Goal: Information Seeking & Learning: Learn about a topic

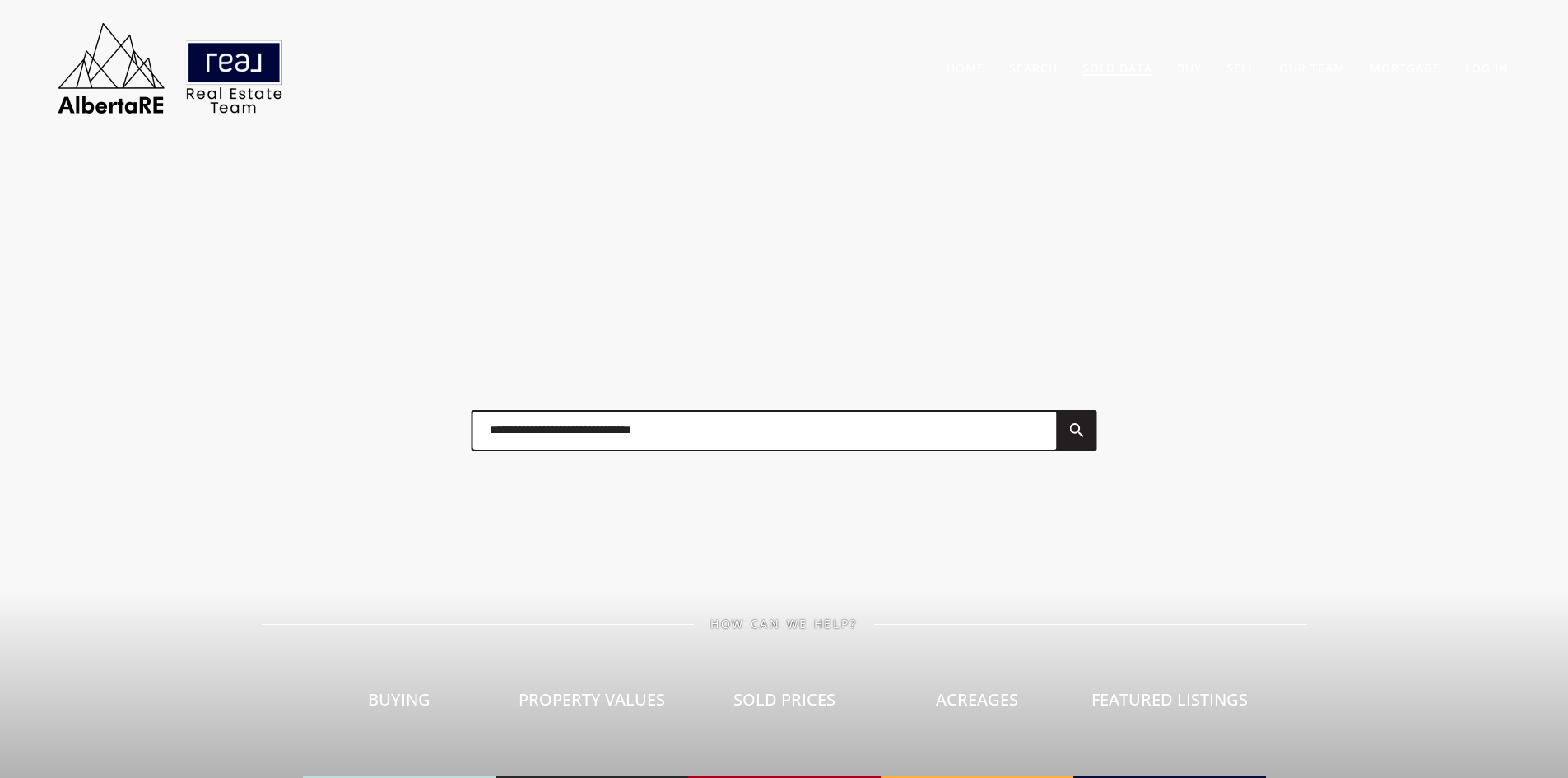
click at [1118, 66] on link "Sold Data" at bounding box center [1118, 68] width 70 height 16
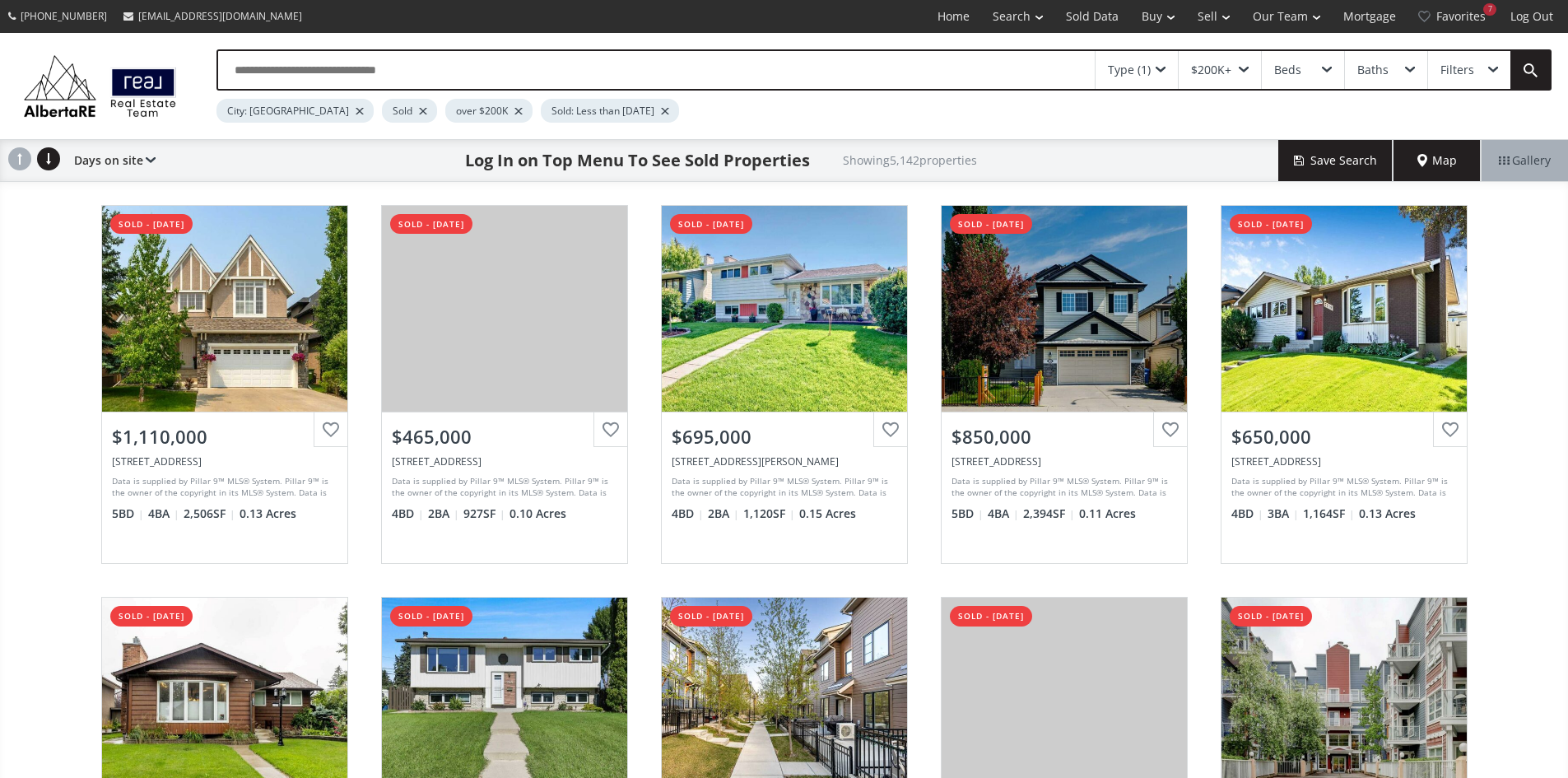
click at [1428, 164] on span "Map" at bounding box center [1437, 161] width 39 height 16
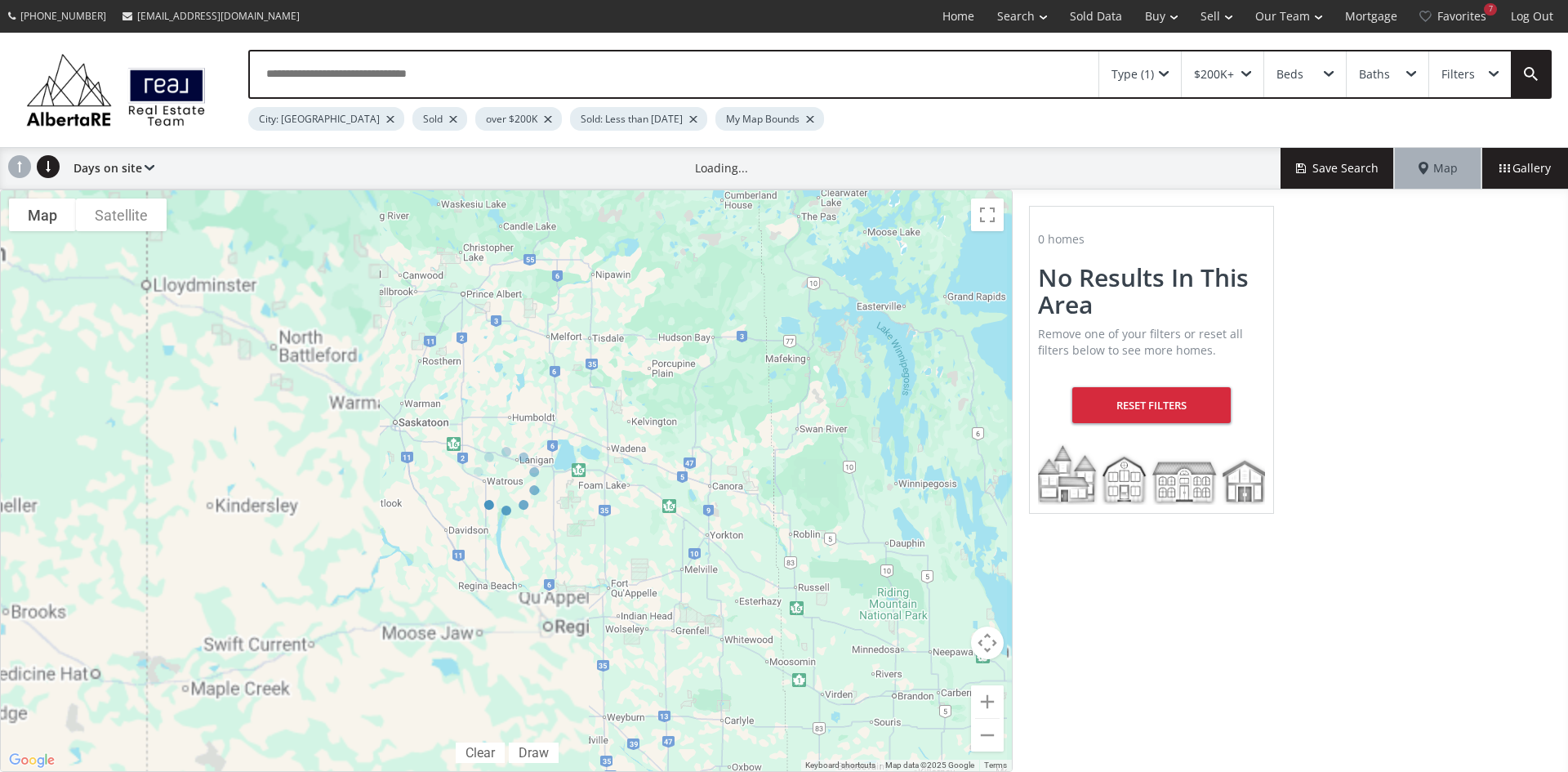
drag, startPoint x: 66, startPoint y: 564, endPoint x: 416, endPoint y: 585, distance: 350.6
click at [416, 585] on div at bounding box center [506, 481] width 1012 height 583
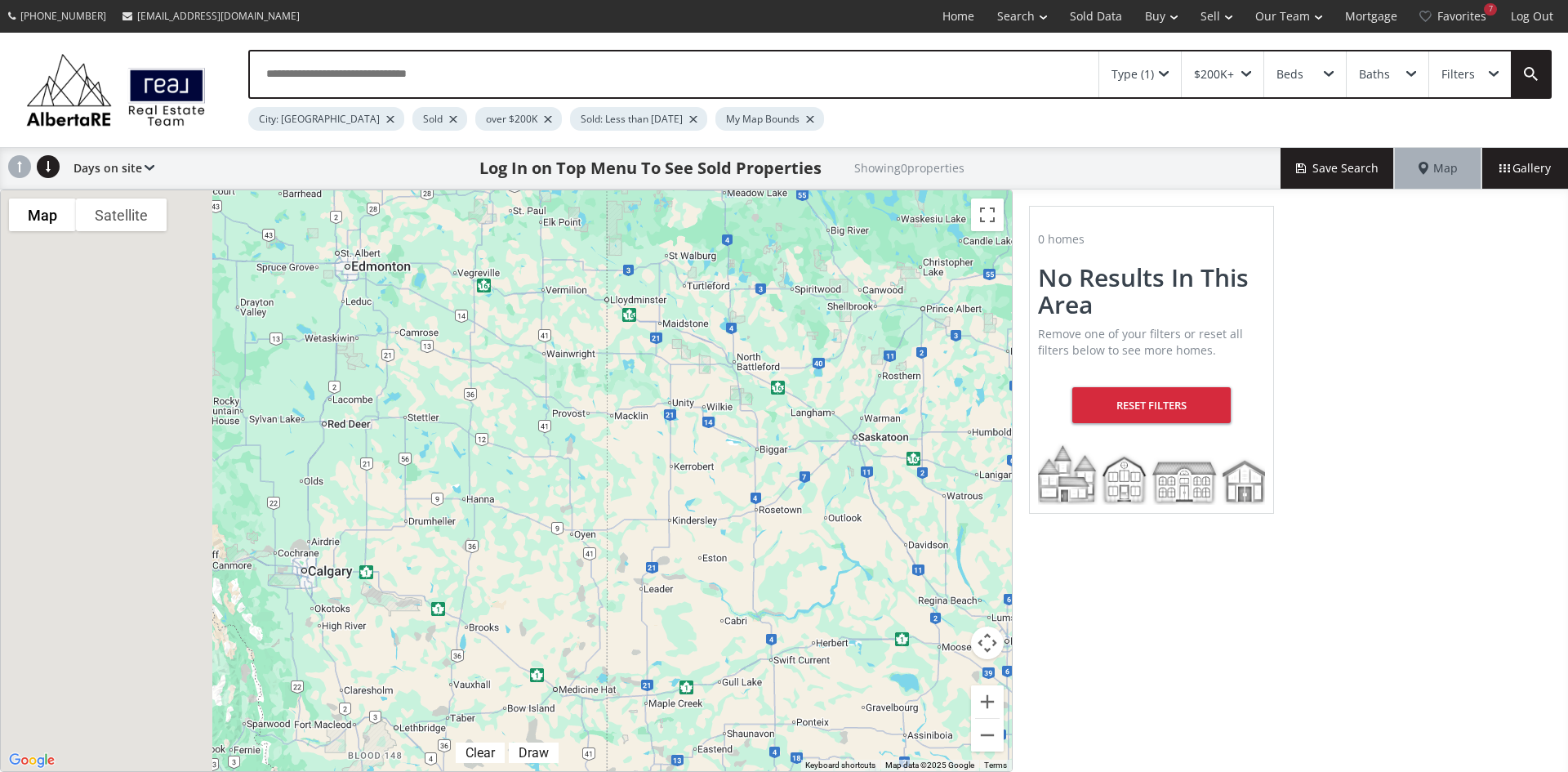
drag, startPoint x: 44, startPoint y: 549, endPoint x: 538, endPoint y: 564, distance: 494.2
click at [538, 564] on div at bounding box center [506, 481] width 1011 height 581
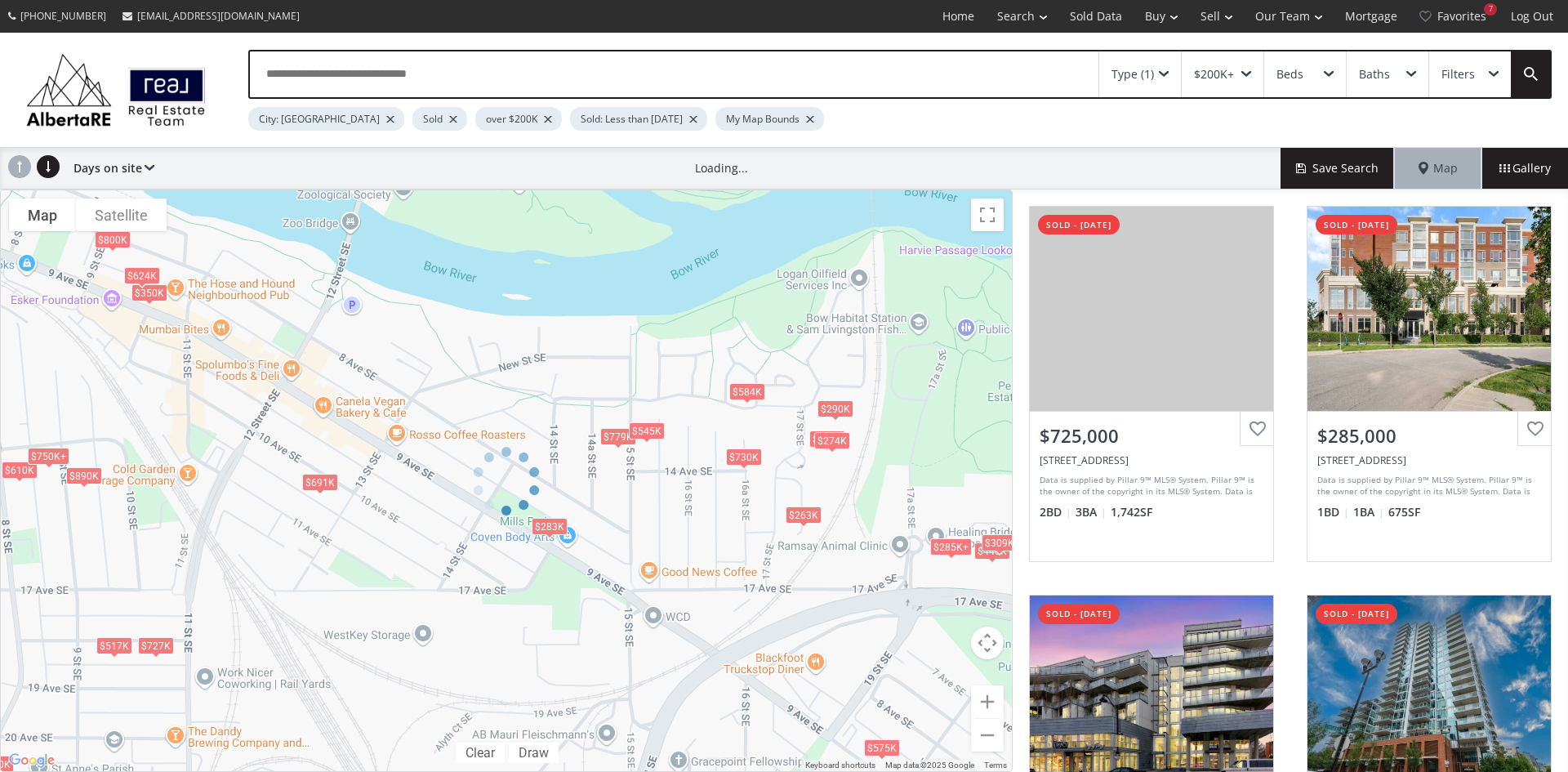
drag, startPoint x: 204, startPoint y: 453, endPoint x: 339, endPoint y: 543, distance: 162.2
click at [339, 543] on div at bounding box center [506, 481] width 1012 height 583
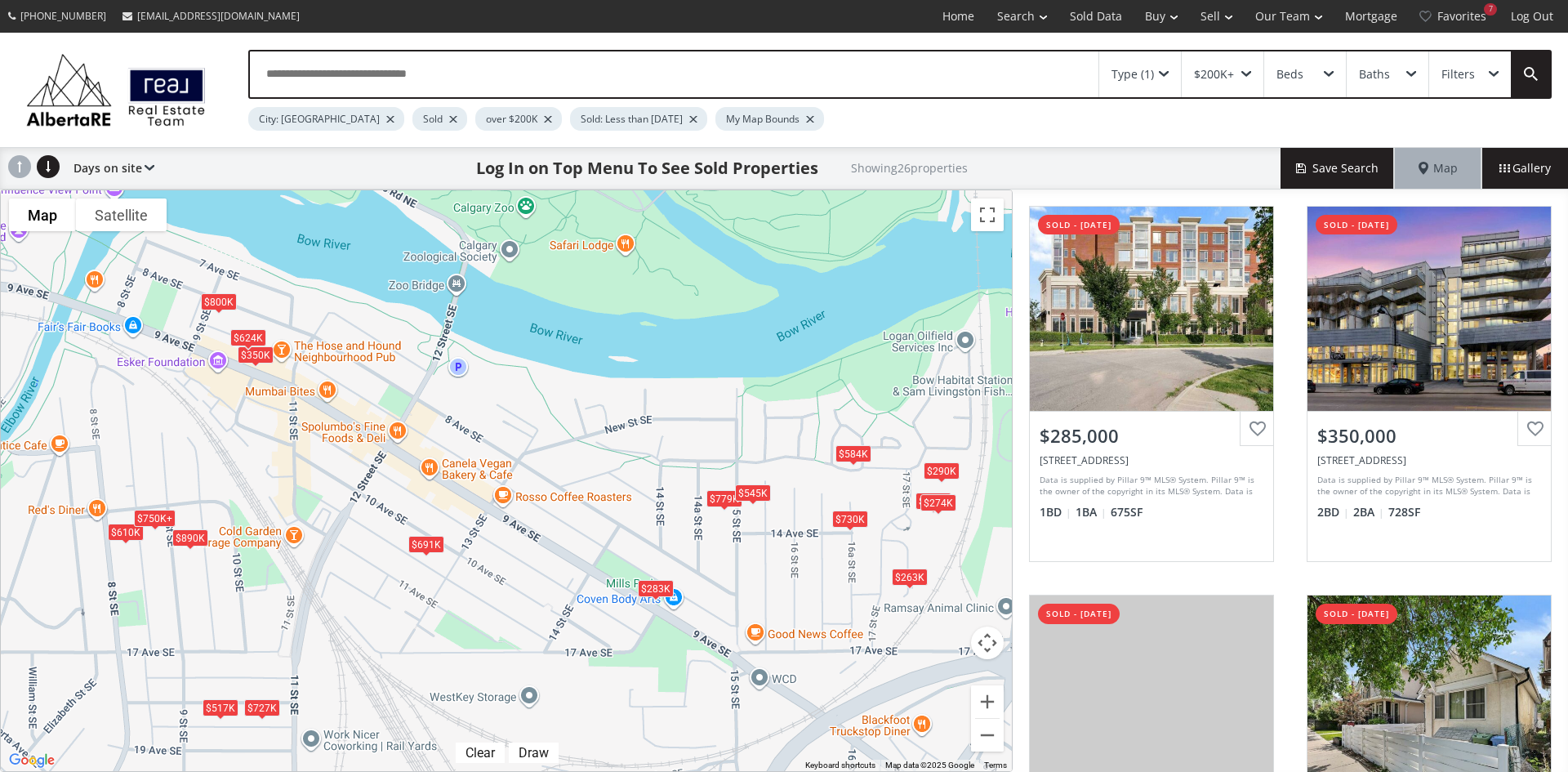
drag, startPoint x: 204, startPoint y: 414, endPoint x: 312, endPoint y: 479, distance: 126.1
click at [312, 479] on div "$285K+ $350K $610K $750K+ $285K+ $348K $283K $285K+ $290K $779K $691K $440K $30…" at bounding box center [506, 481] width 1011 height 581
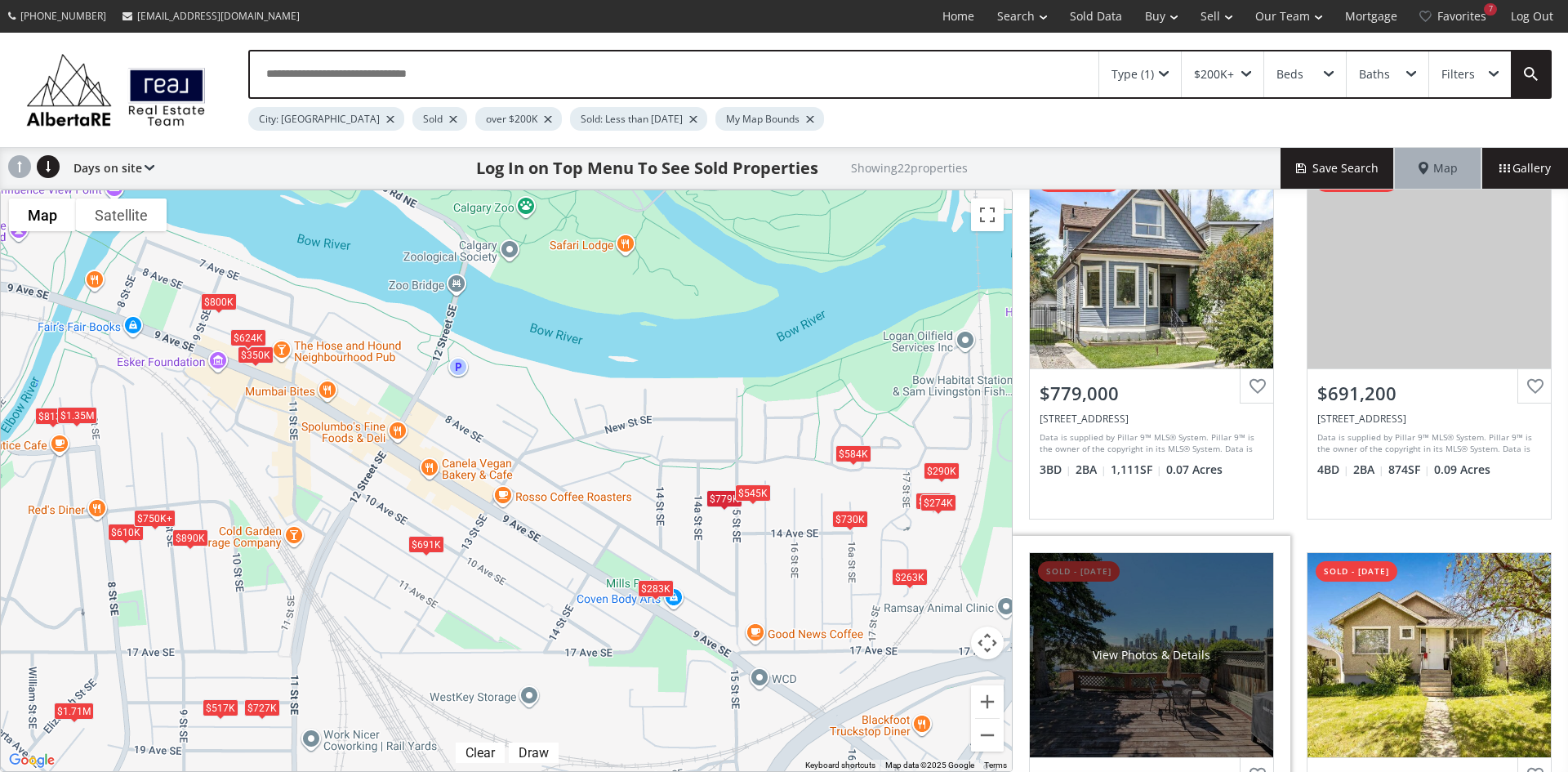
scroll to position [1452, 0]
